Goal: Complete application form: Complete application form

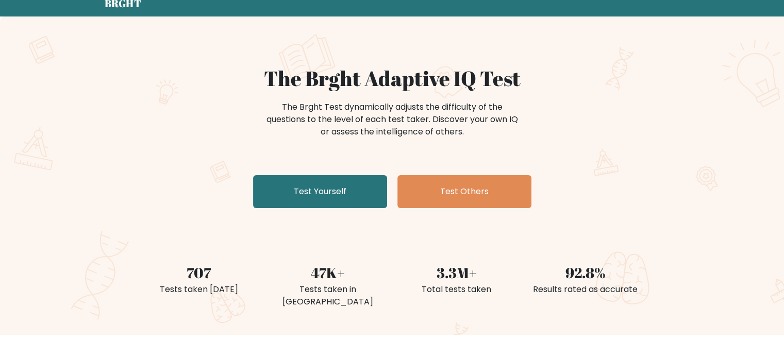
scroll to position [42, 0]
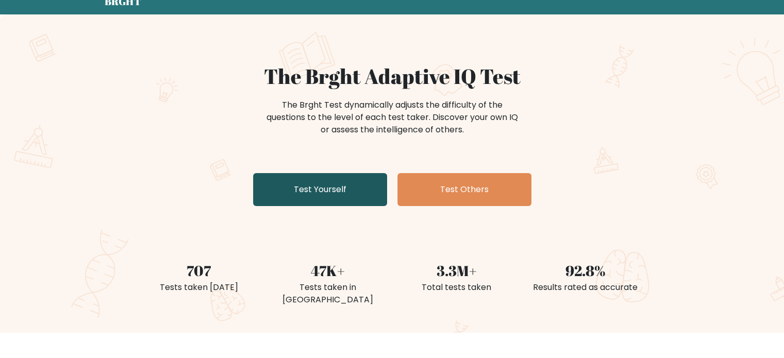
click at [280, 197] on link "Test Yourself" at bounding box center [320, 189] width 134 height 33
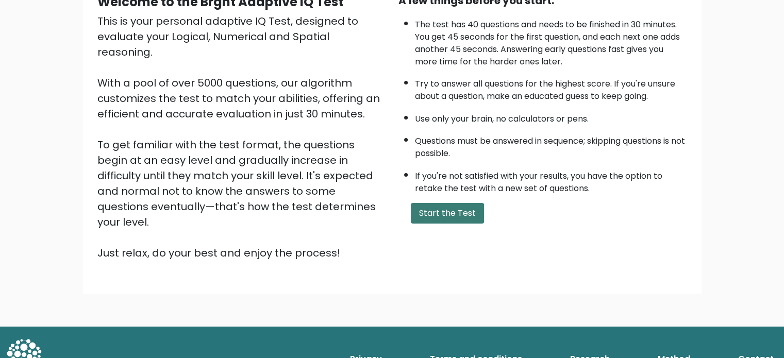
scroll to position [113, 0]
click at [429, 211] on button "Start the Test" at bounding box center [447, 213] width 73 height 21
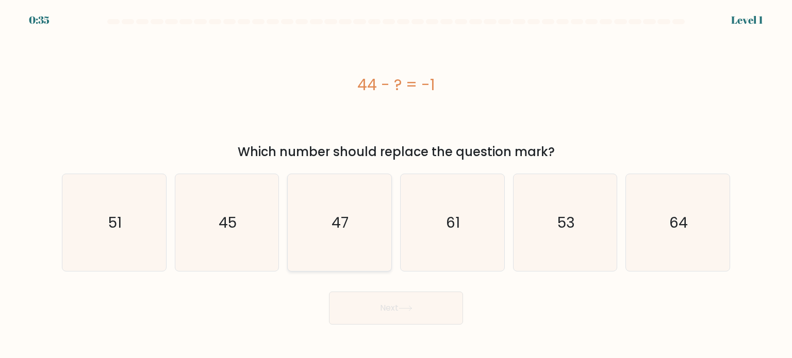
click at [349, 212] on icon "47" at bounding box center [339, 222] width 97 height 97
click at [396, 185] on input "c. 47" at bounding box center [396, 181] width 1 height 5
radio input "true"
click at [385, 300] on button "Next" at bounding box center [396, 308] width 134 height 33
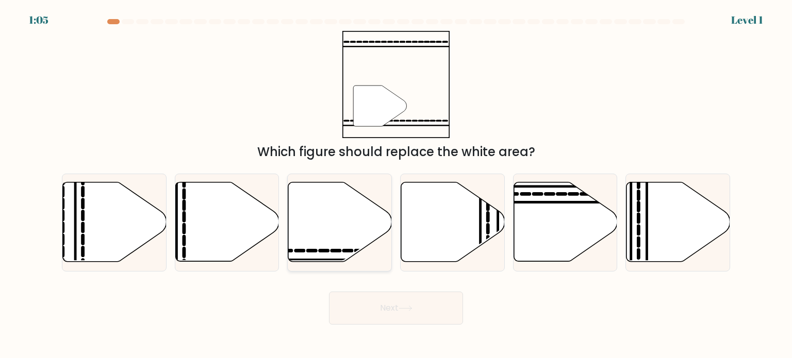
click at [344, 226] on icon at bounding box center [340, 221] width 104 height 79
click at [396, 185] on input "c." at bounding box center [396, 181] width 1 height 5
radio input "true"
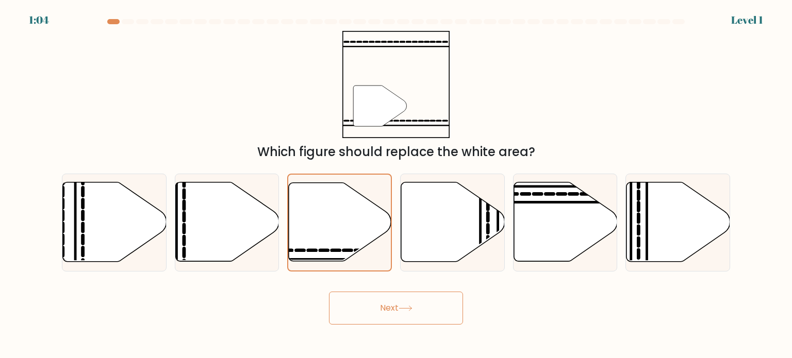
click at [372, 312] on button "Next" at bounding box center [396, 308] width 134 height 33
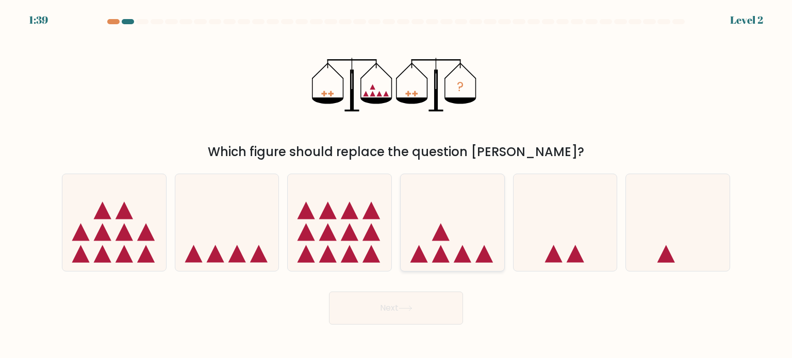
click at [438, 249] on icon at bounding box center [453, 223] width 104 height 86
click at [396, 185] on input "d." at bounding box center [396, 181] width 1 height 5
radio input "true"
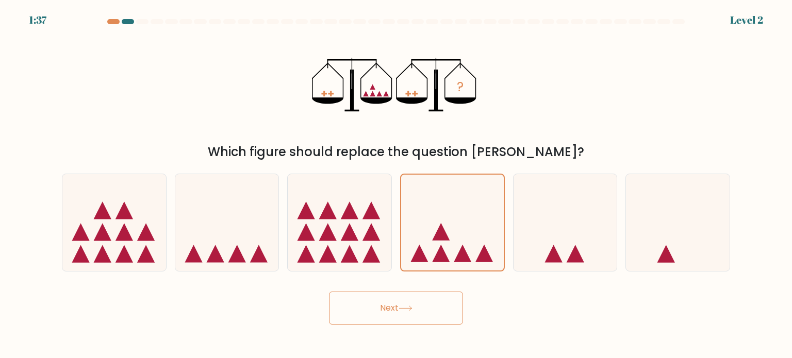
click at [410, 319] on button "Next" at bounding box center [396, 308] width 134 height 33
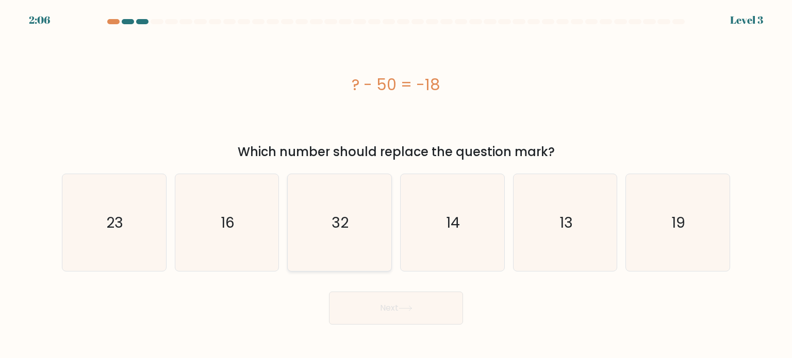
click at [332, 207] on icon "32" at bounding box center [339, 222] width 97 height 97
click at [396, 185] on input "c. 32" at bounding box center [396, 181] width 1 height 5
radio input "true"
click at [387, 317] on button "Next" at bounding box center [396, 308] width 134 height 33
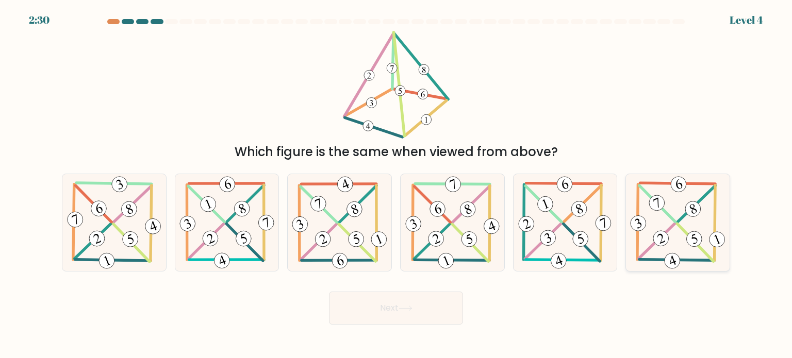
click at [670, 207] on icon at bounding box center [677, 222] width 99 height 97
click at [396, 185] on input "f." at bounding box center [396, 181] width 1 height 5
radio input "true"
click at [657, 241] on 342 at bounding box center [661, 238] width 20 height 20
click at [396, 185] on input "f." at bounding box center [396, 181] width 1 height 5
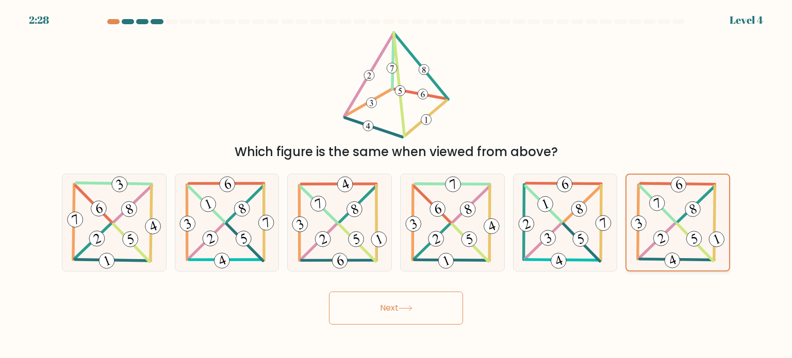
click at [689, 238] on 341 at bounding box center [694, 239] width 20 height 20
click at [396, 185] on input "f." at bounding box center [396, 181] width 1 height 5
click at [423, 311] on button "Next" at bounding box center [396, 308] width 134 height 33
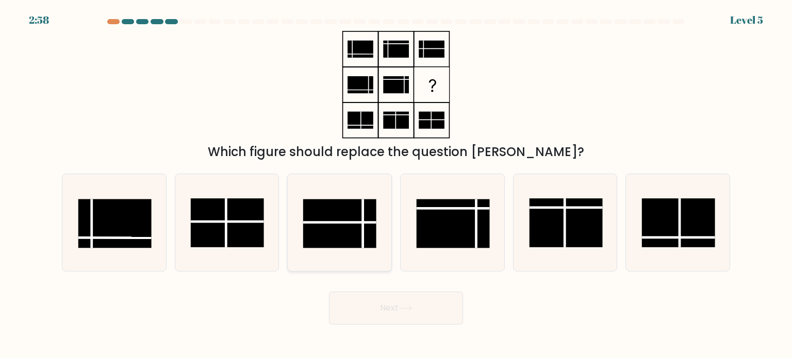
click at [351, 211] on rect at bounding box center [339, 223] width 73 height 49
click at [396, 185] on input "c." at bounding box center [396, 181] width 1 height 5
radio input "true"
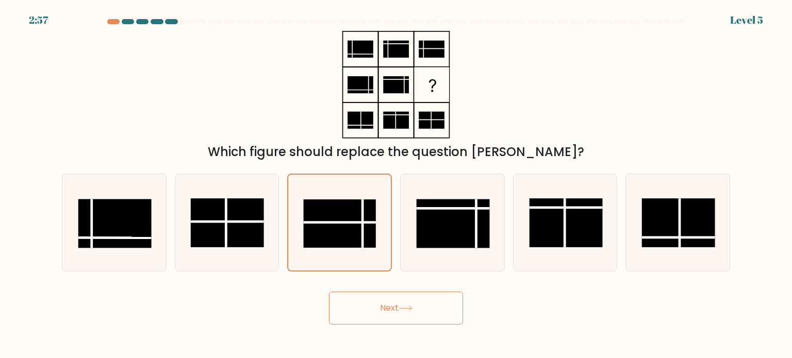
click at [408, 310] on icon at bounding box center [405, 309] width 14 height 6
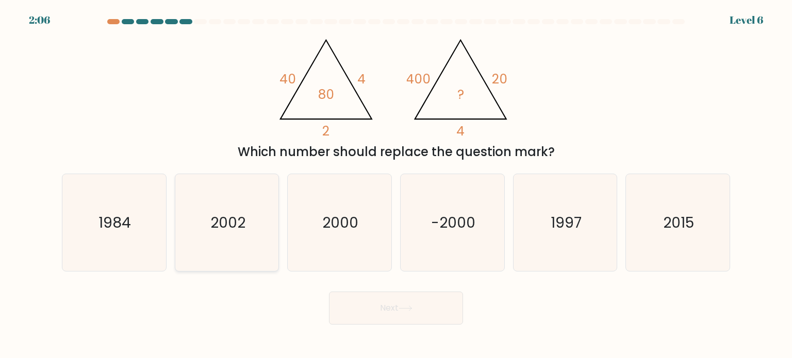
click at [247, 194] on icon "2002" at bounding box center [226, 222] width 97 height 97
click at [396, 185] on input "b. 2002" at bounding box center [396, 181] width 1 height 5
radio input "true"
click at [374, 312] on button "Next" at bounding box center [396, 308] width 134 height 33
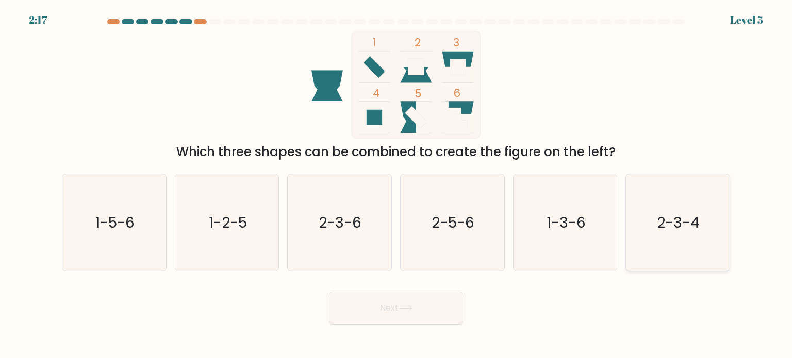
click at [659, 223] on text "2-3-4" at bounding box center [678, 222] width 43 height 21
click at [396, 185] on input "f. 2-3-4" at bounding box center [396, 181] width 1 height 5
radio input "true"
click at [396, 309] on button "Next" at bounding box center [396, 308] width 134 height 33
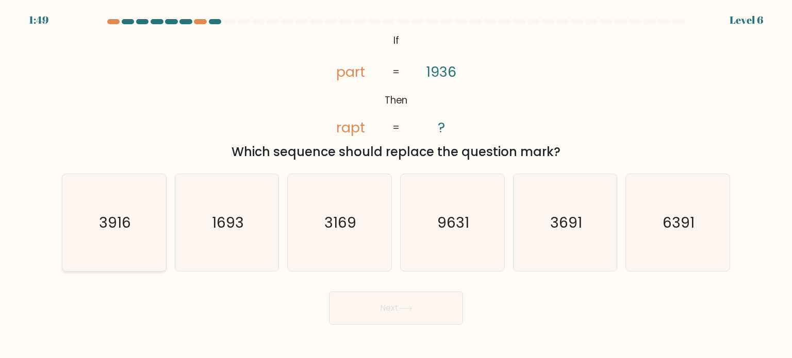
click at [123, 219] on text "3916" at bounding box center [115, 222] width 32 height 21
click at [396, 185] on input "a. 3916" at bounding box center [396, 181] width 1 height 5
radio input "true"
click at [423, 316] on button "Next" at bounding box center [396, 308] width 134 height 33
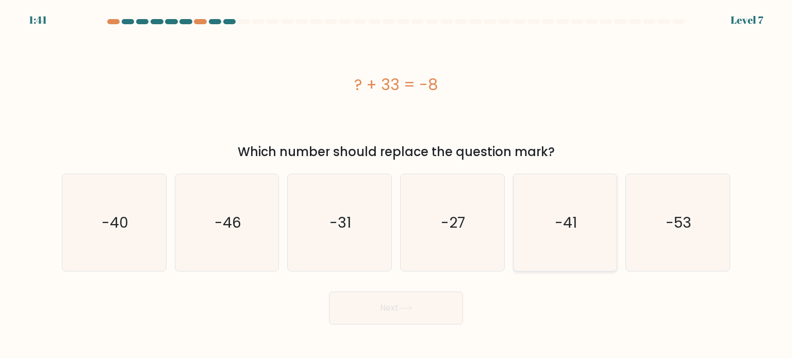
click at [587, 241] on icon "-41" at bounding box center [564, 222] width 97 height 97
click at [396, 185] on input "e. -41" at bounding box center [396, 181] width 1 height 5
radio input "true"
click at [420, 316] on button "Next" at bounding box center [396, 308] width 134 height 33
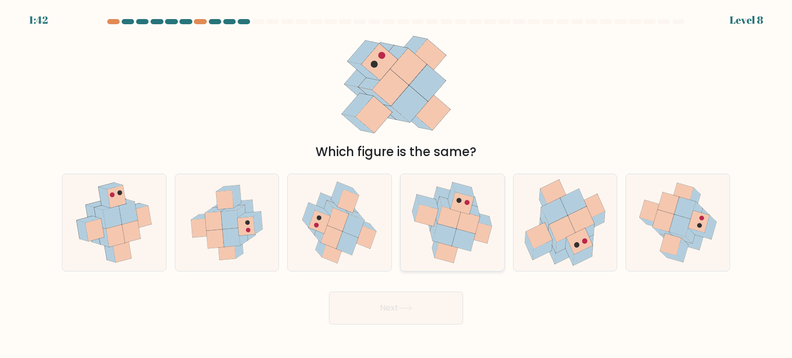
click at [445, 233] on icon at bounding box center [444, 235] width 23 height 22
click at [396, 185] on input "d." at bounding box center [396, 181] width 1 height 5
radio input "true"
click at [406, 312] on button "Next" at bounding box center [396, 308] width 134 height 33
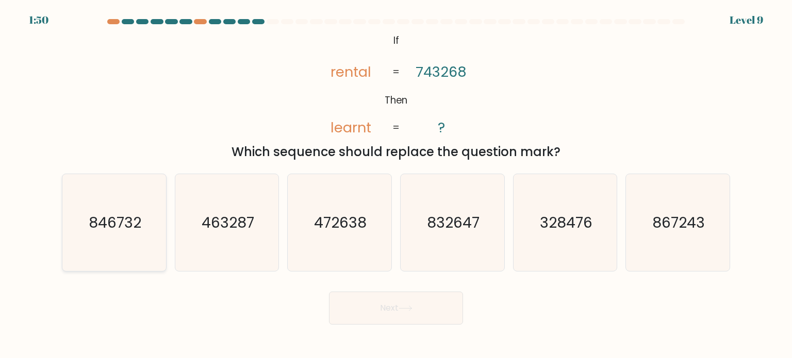
click at [109, 241] on icon "846732" at bounding box center [113, 222] width 97 height 97
click at [396, 185] on input "a. 846732" at bounding box center [396, 181] width 1 height 5
radio input "true"
click at [387, 317] on button "Next" at bounding box center [396, 308] width 134 height 33
